Goal: Task Accomplishment & Management: Complete application form

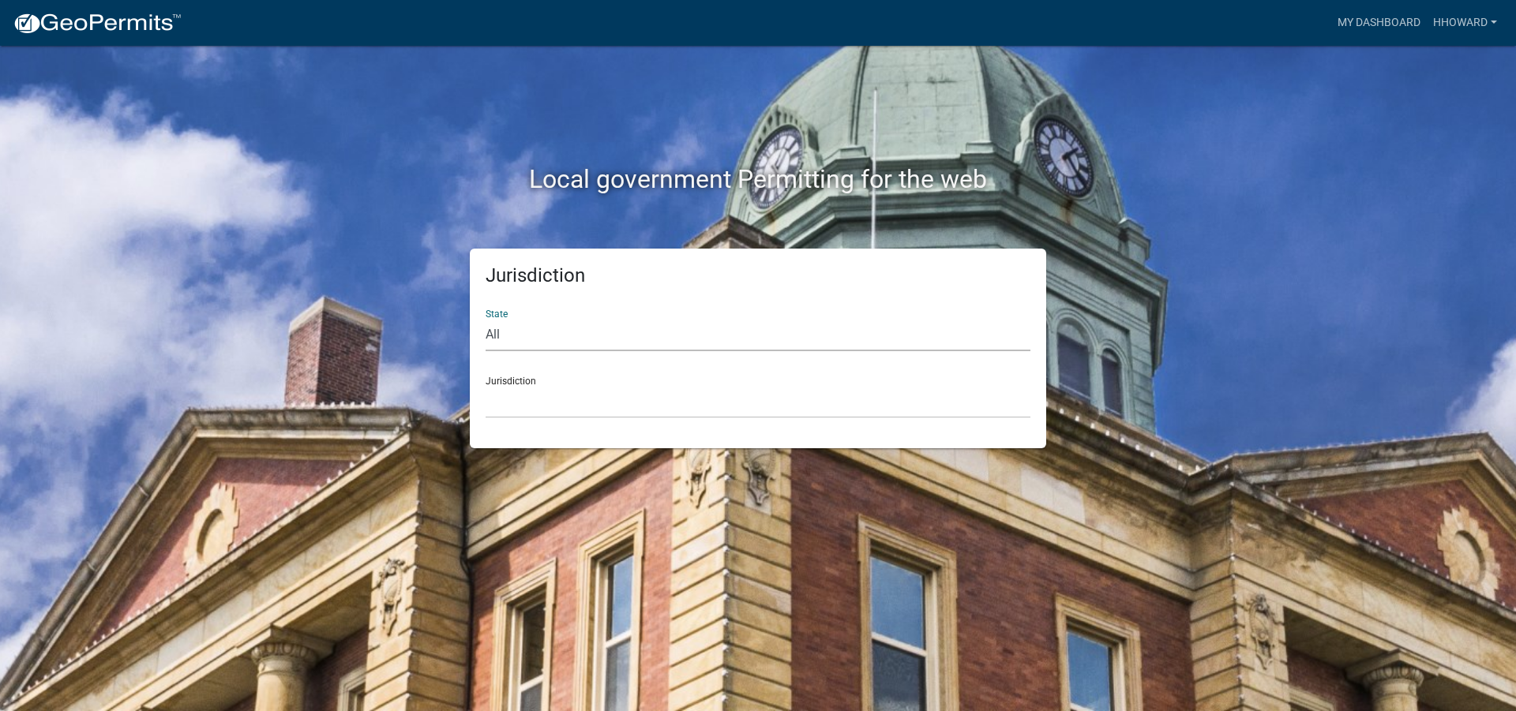
click at [603, 324] on select "All [US_STATE] [US_STATE] [US_STATE] [US_STATE] [US_STATE] [US_STATE] [US_STATE…" at bounding box center [757, 335] width 545 height 32
select select "[US_STATE]"
click at [485, 319] on select "All [US_STATE] [US_STATE] [US_STATE] [US_STATE] [US_STATE] [US_STATE] [US_STATE…" at bounding box center [757, 335] width 545 height 32
click at [585, 382] on div "Jurisdiction [GEOGRAPHIC_DATA], [US_STATE] [GEOGRAPHIC_DATA], [US_STATE] [GEOGR…" at bounding box center [757, 391] width 545 height 54
click at [586, 404] on select "[GEOGRAPHIC_DATA], [US_STATE] [GEOGRAPHIC_DATA], [US_STATE] [GEOGRAPHIC_DATA], …" at bounding box center [757, 402] width 545 height 32
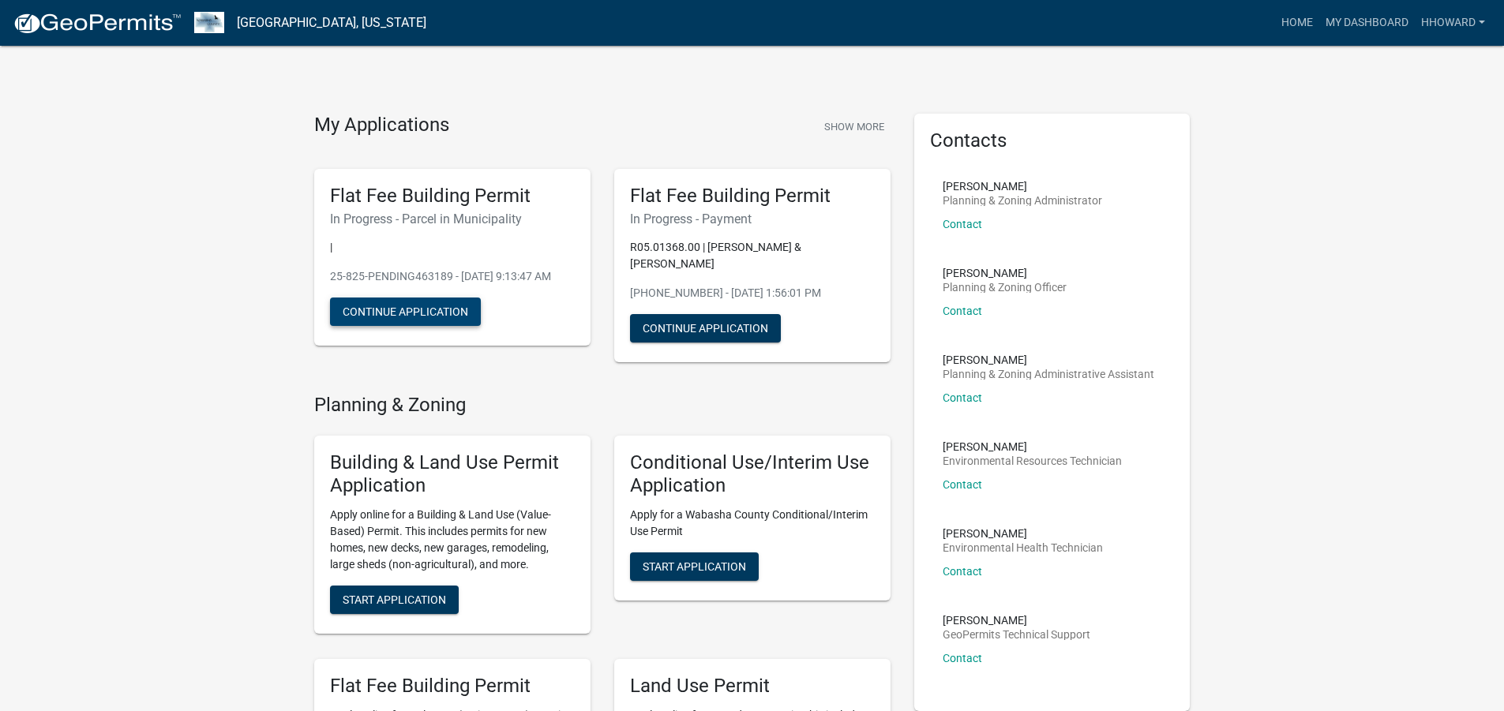
click at [413, 326] on button "Continue Application" at bounding box center [405, 312] width 151 height 28
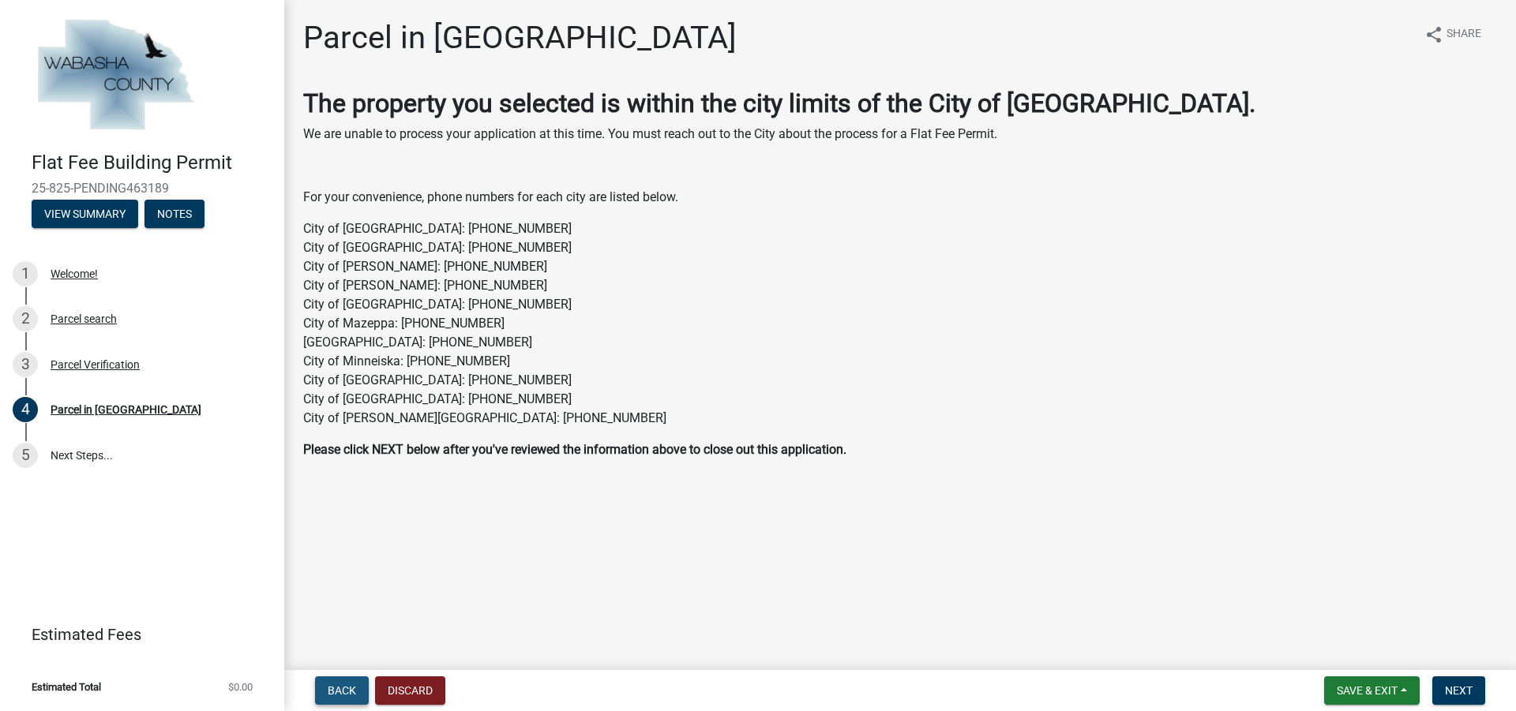
click at [350, 688] on span "Back" at bounding box center [342, 690] width 28 height 13
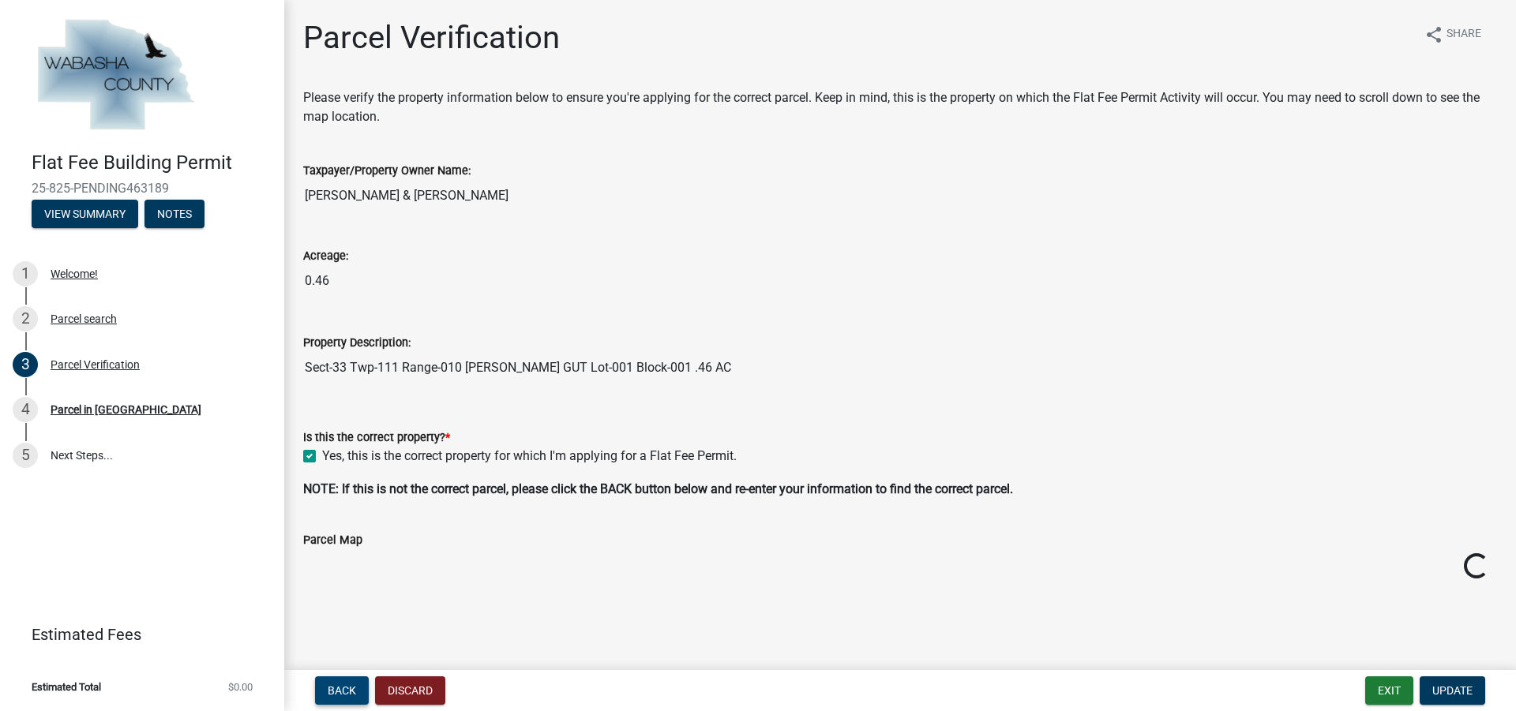
click at [350, 688] on span "Back" at bounding box center [342, 690] width 28 height 13
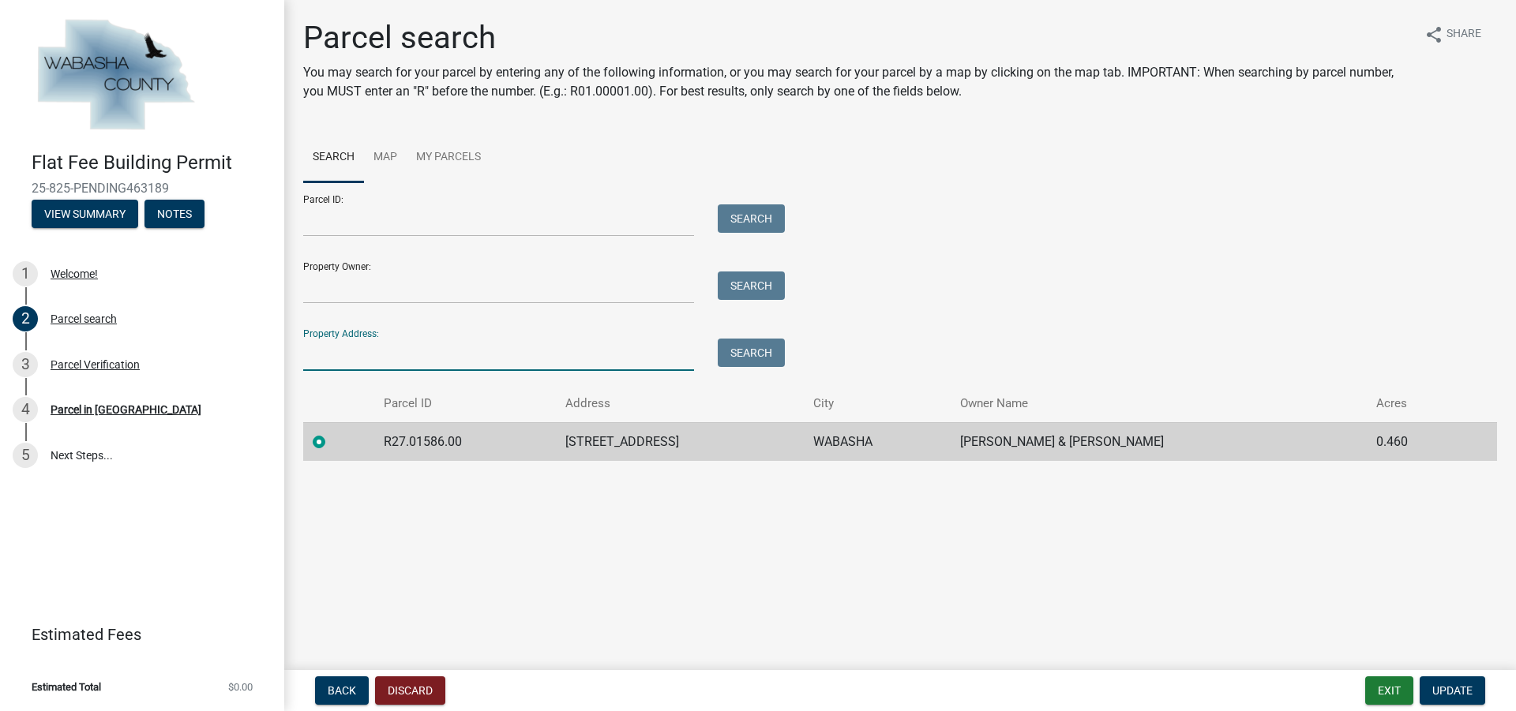
click at [362, 359] on input "Property Address:" at bounding box center [498, 355] width 391 height 32
type input "1117 rustic"
click at [755, 361] on button "Search" at bounding box center [751, 353] width 67 height 28
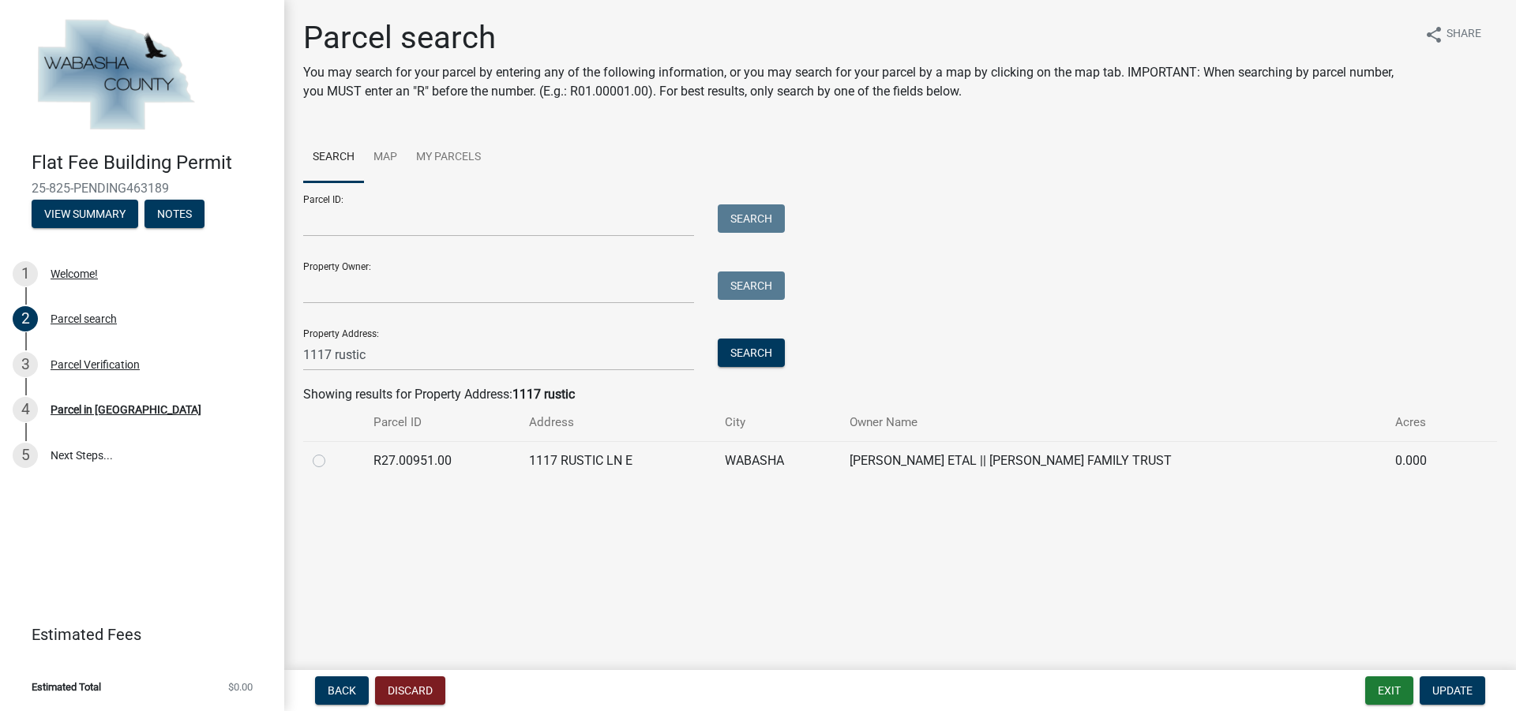
click at [332, 452] on label at bounding box center [332, 452] width 0 height 0
click at [332, 462] on input "radio" at bounding box center [337, 457] width 10 height 10
radio input "true"
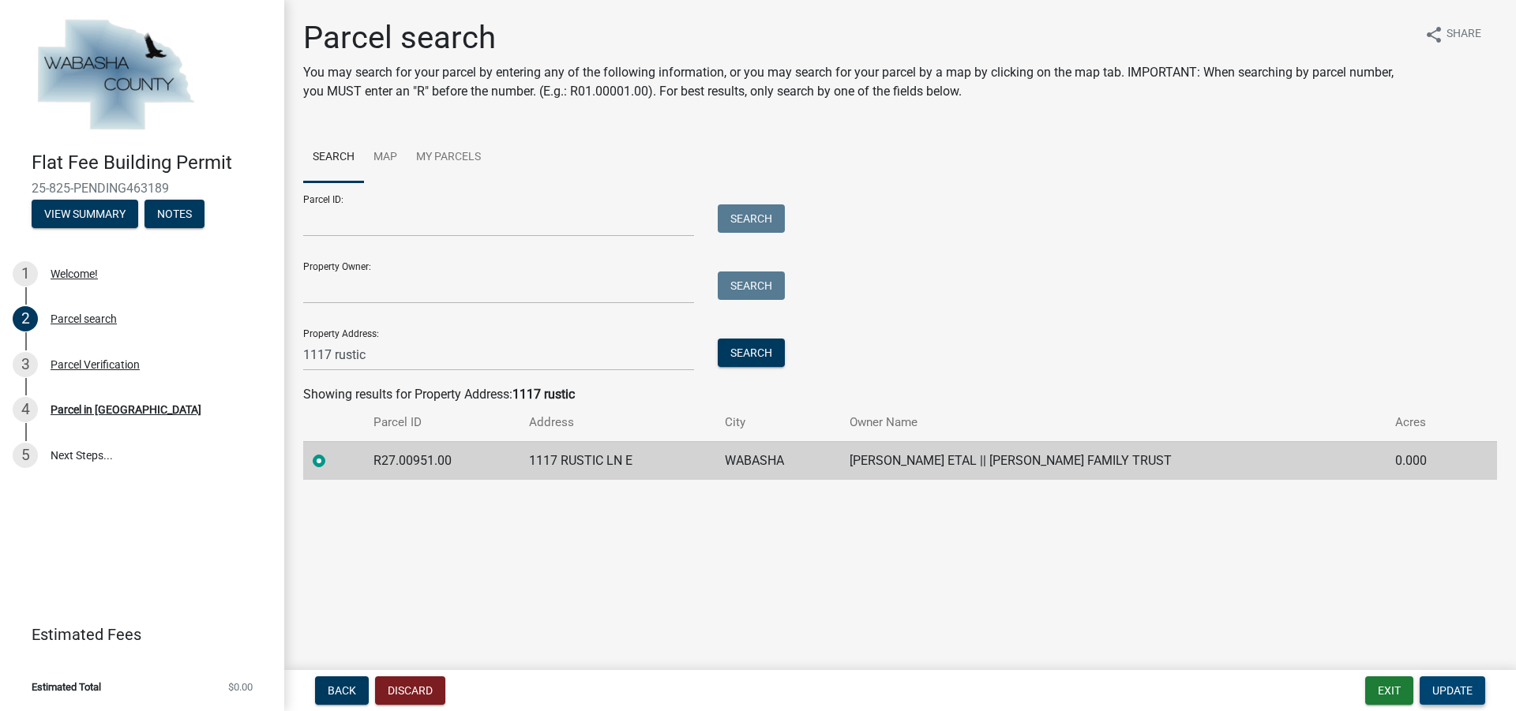
click at [1441, 679] on button "Update" at bounding box center [1452, 690] width 66 height 28
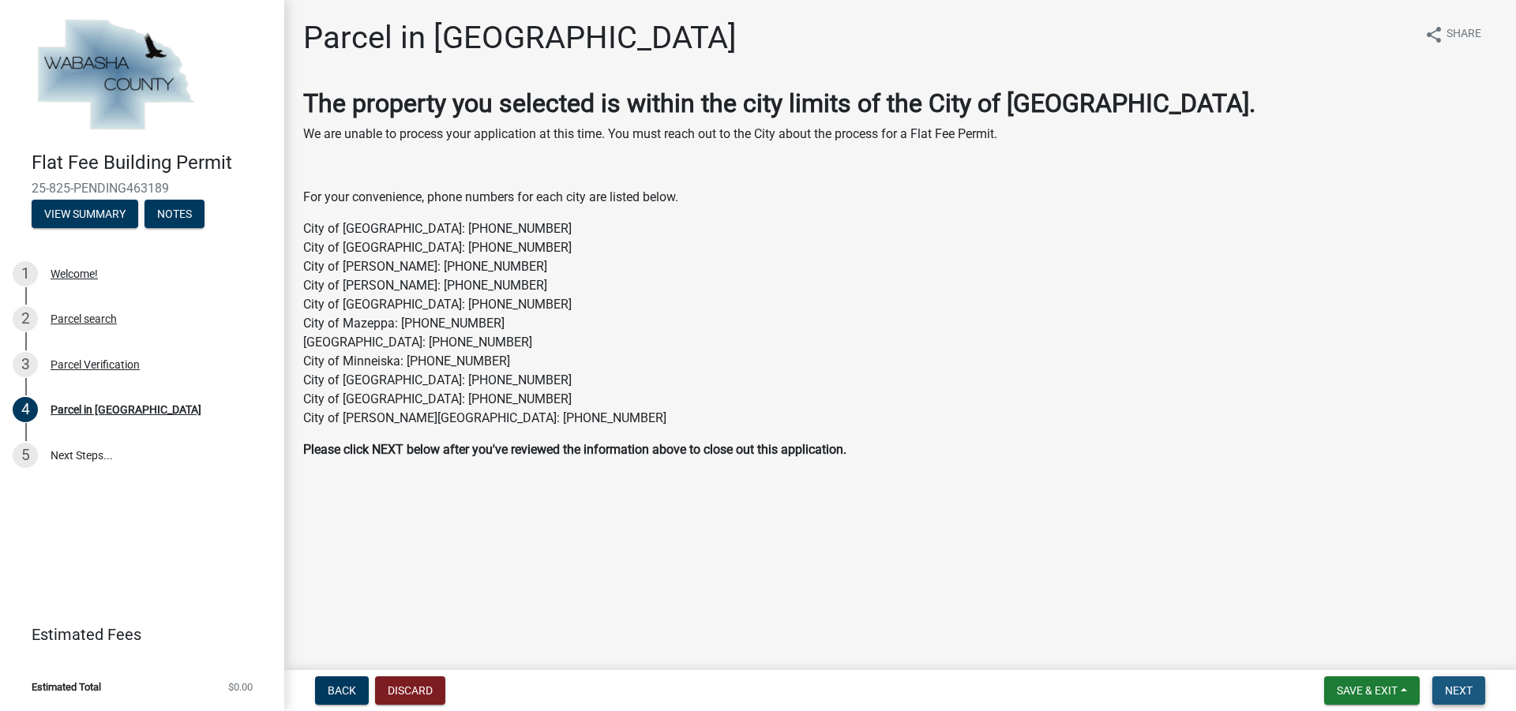
click at [1453, 684] on span "Next" at bounding box center [1459, 690] width 28 height 13
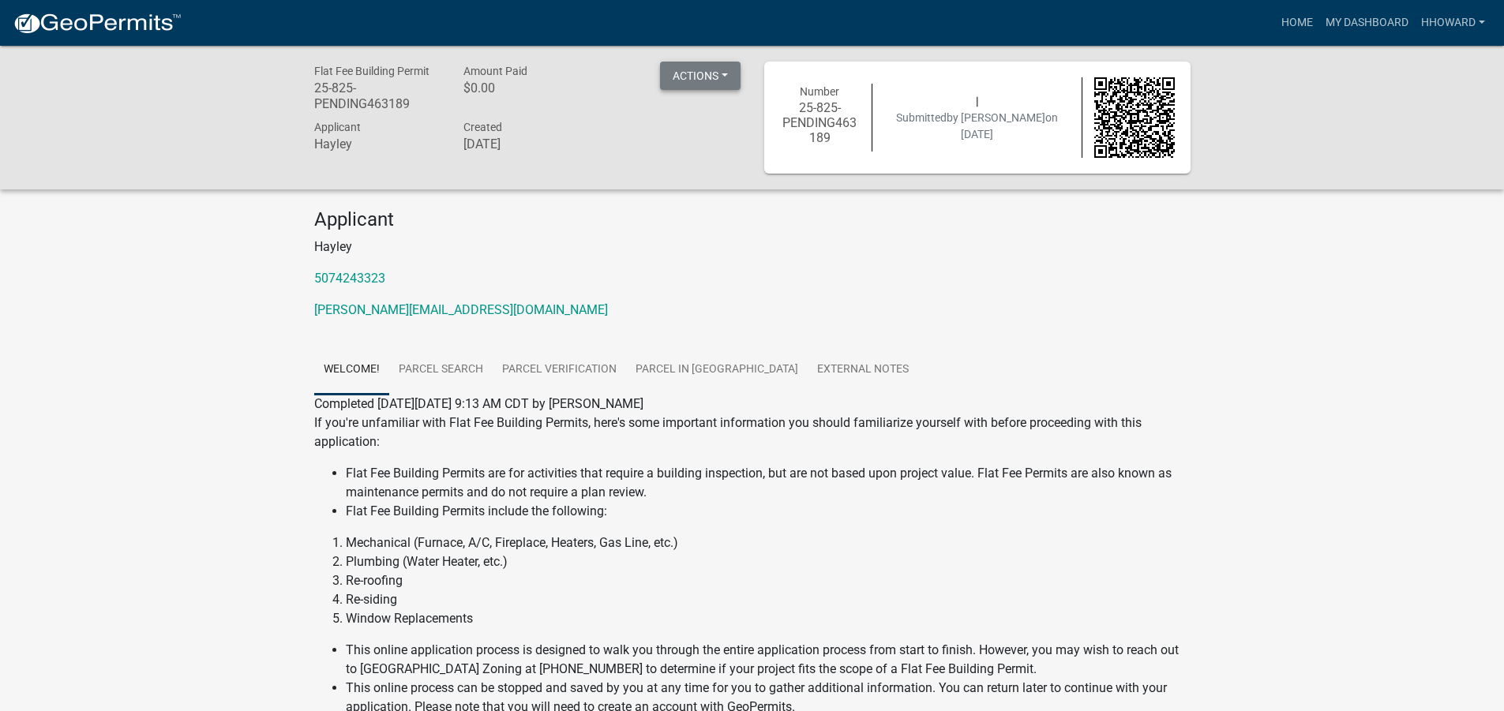
click at [703, 84] on button "Actions" at bounding box center [700, 76] width 81 height 28
click at [700, 287] on p "5074243323" at bounding box center [752, 278] width 876 height 19
